Goal: Browse casually: Explore the website without a specific task or goal

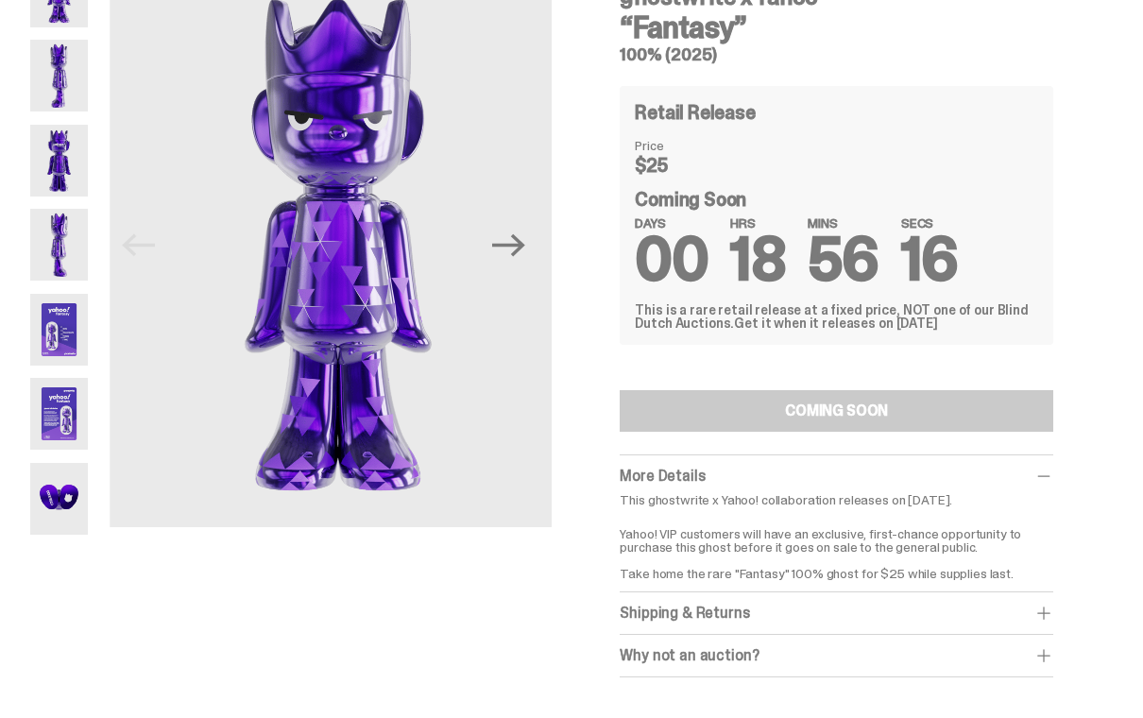
scroll to position [119, 0]
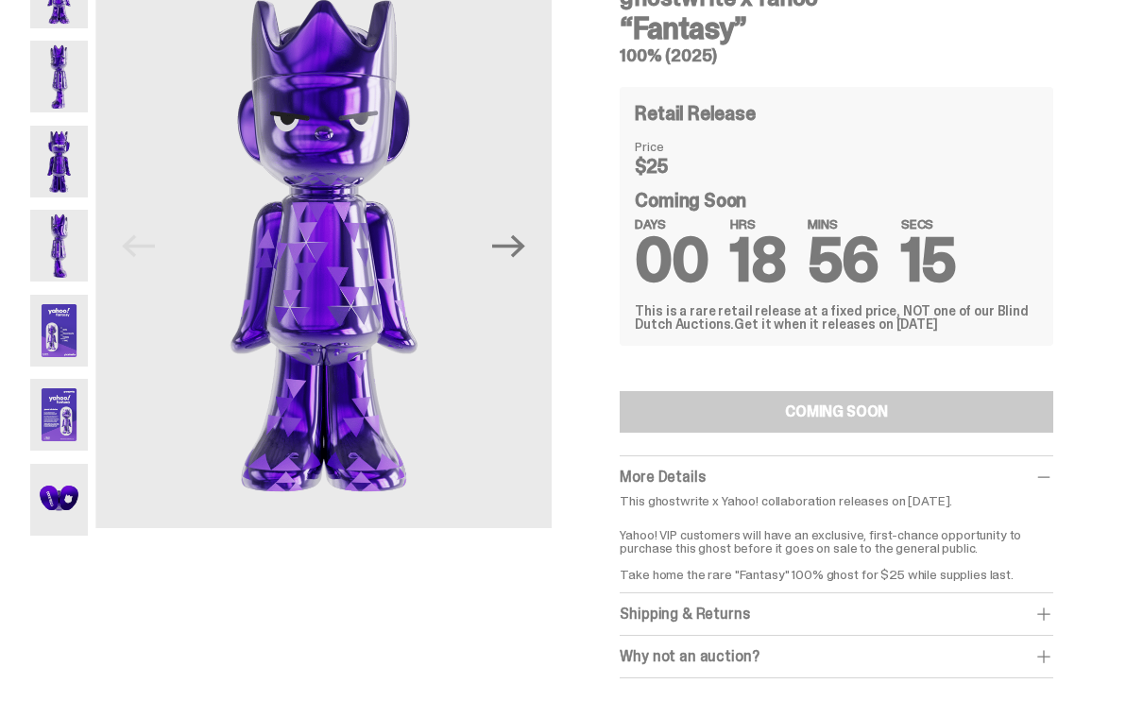
click at [523, 252] on icon "Next" at bounding box center [508, 246] width 33 height 23
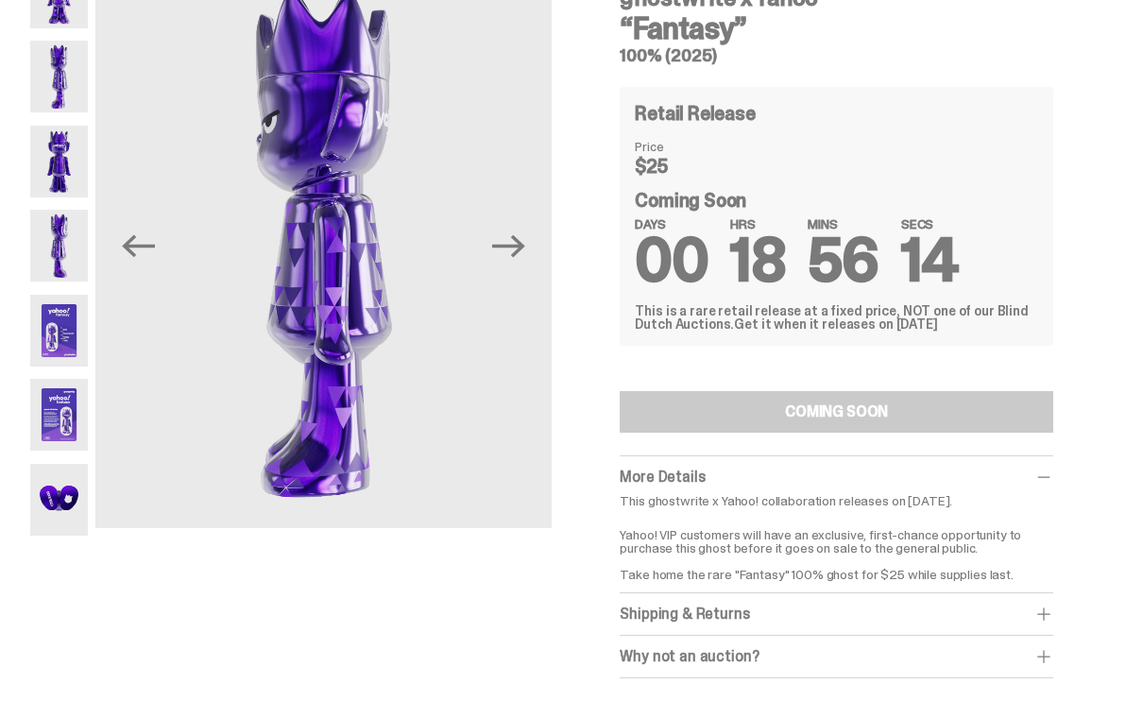
click at [522, 257] on icon "Next" at bounding box center [508, 246] width 33 height 33
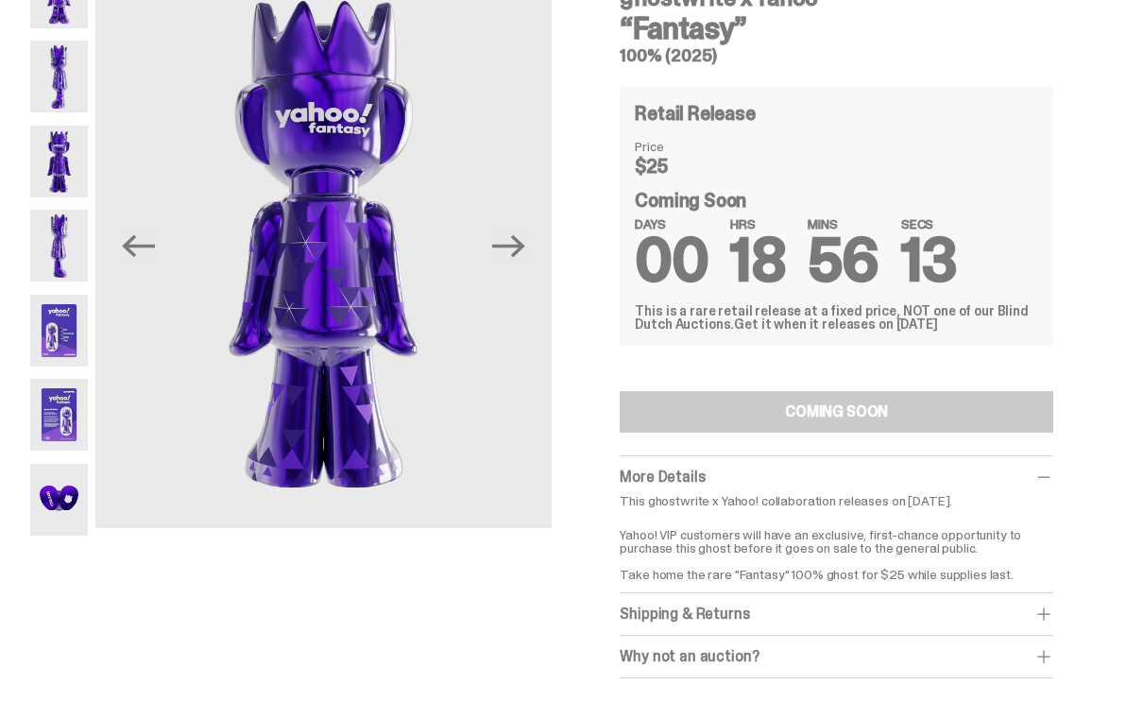
click at [521, 252] on icon "Next" at bounding box center [508, 246] width 33 height 23
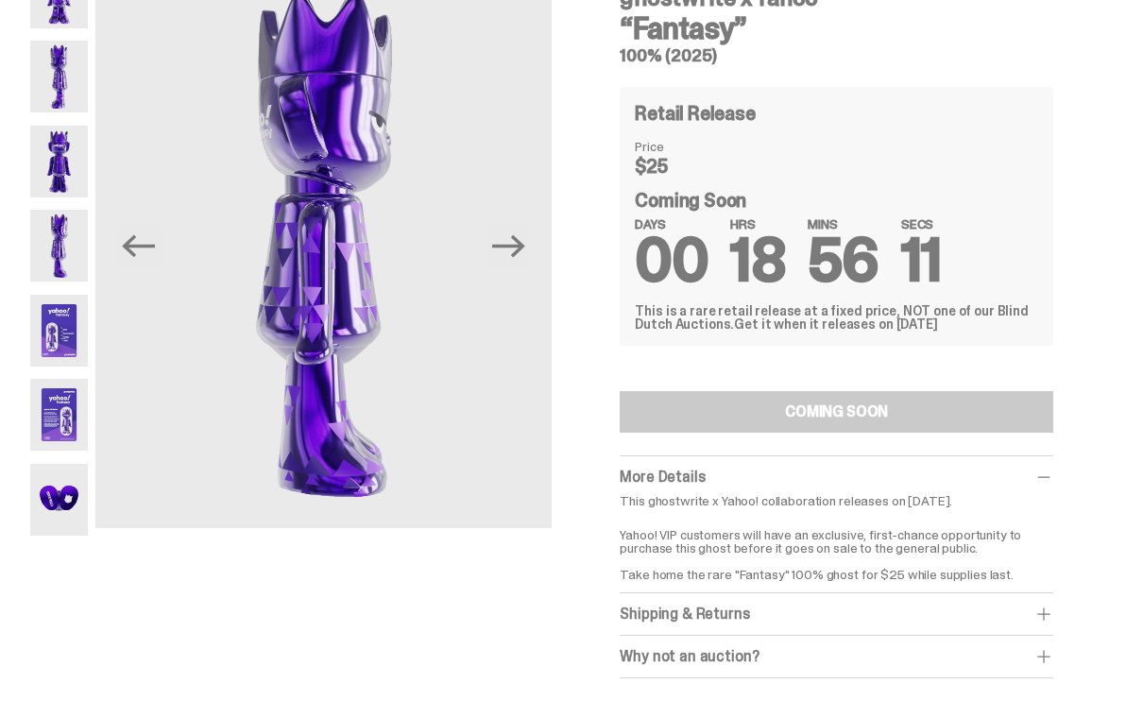
click at [518, 250] on icon "Next" at bounding box center [508, 246] width 33 height 33
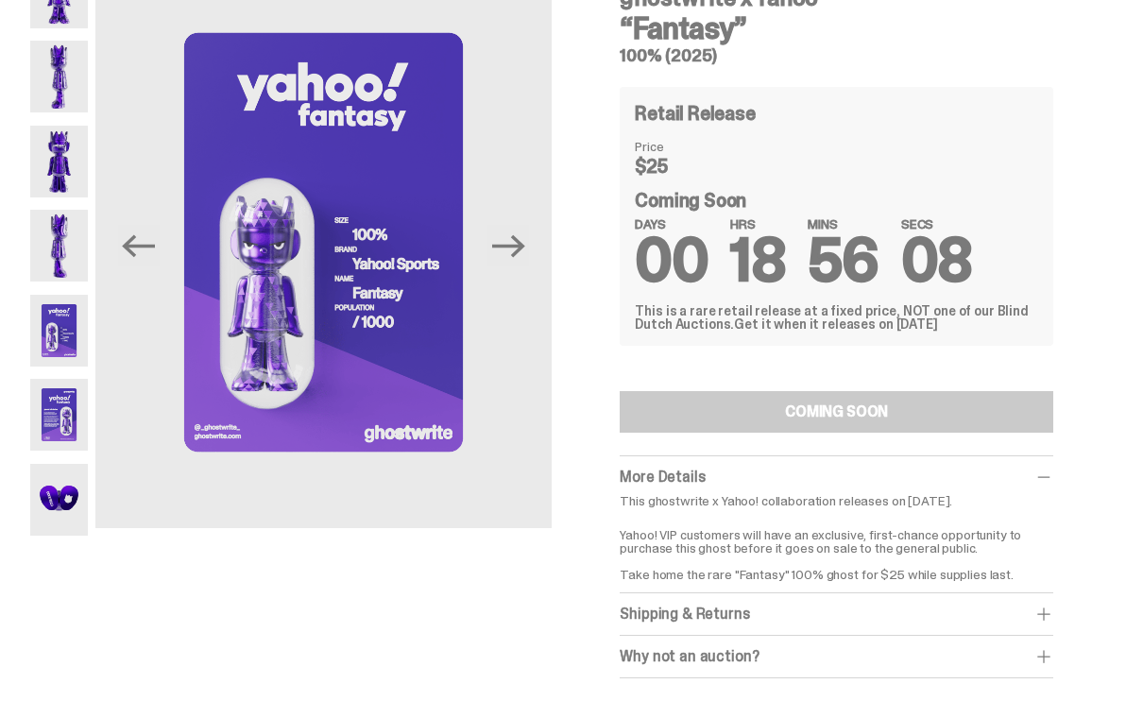
click at [517, 252] on icon "Next" at bounding box center [508, 246] width 33 height 33
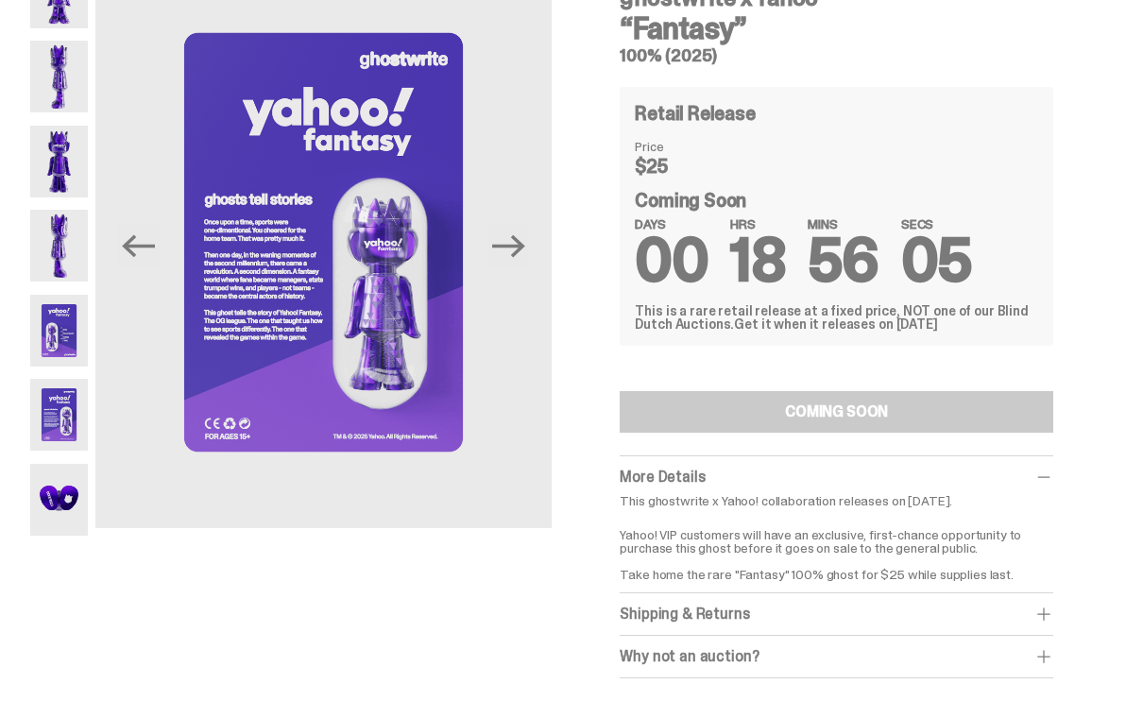
click at [525, 245] on icon "Next" at bounding box center [508, 246] width 33 height 23
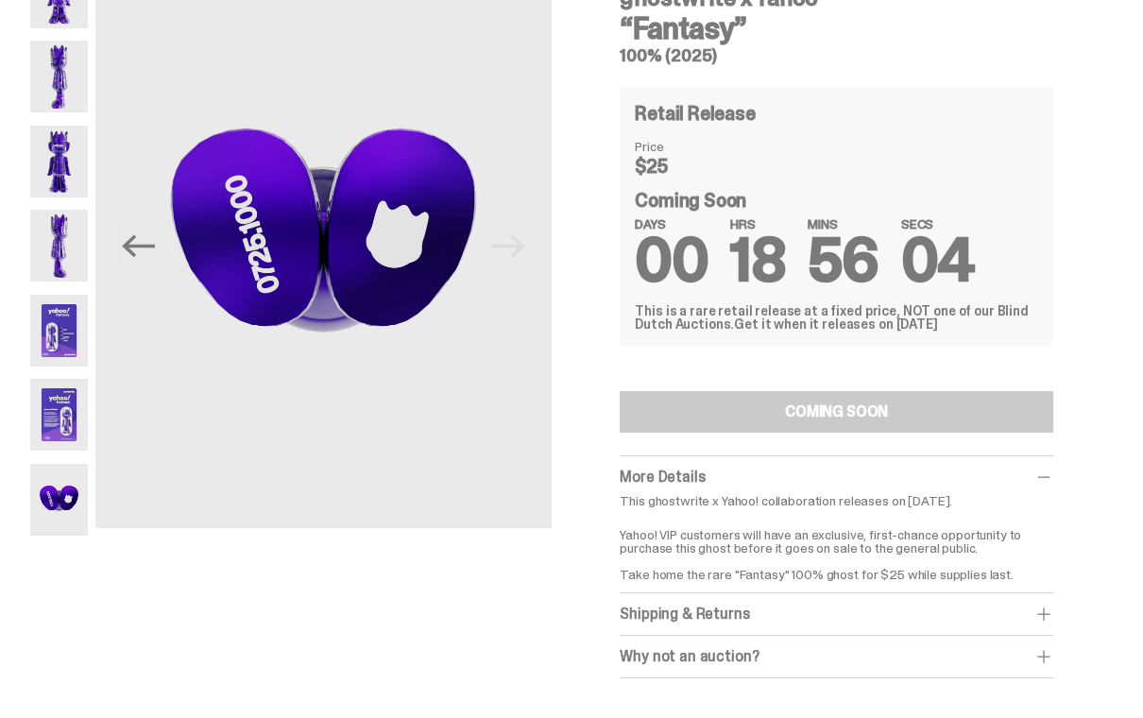
click at [517, 250] on img at bounding box center [323, 243] width 457 height 572
